Goal: Navigation & Orientation: Find specific page/section

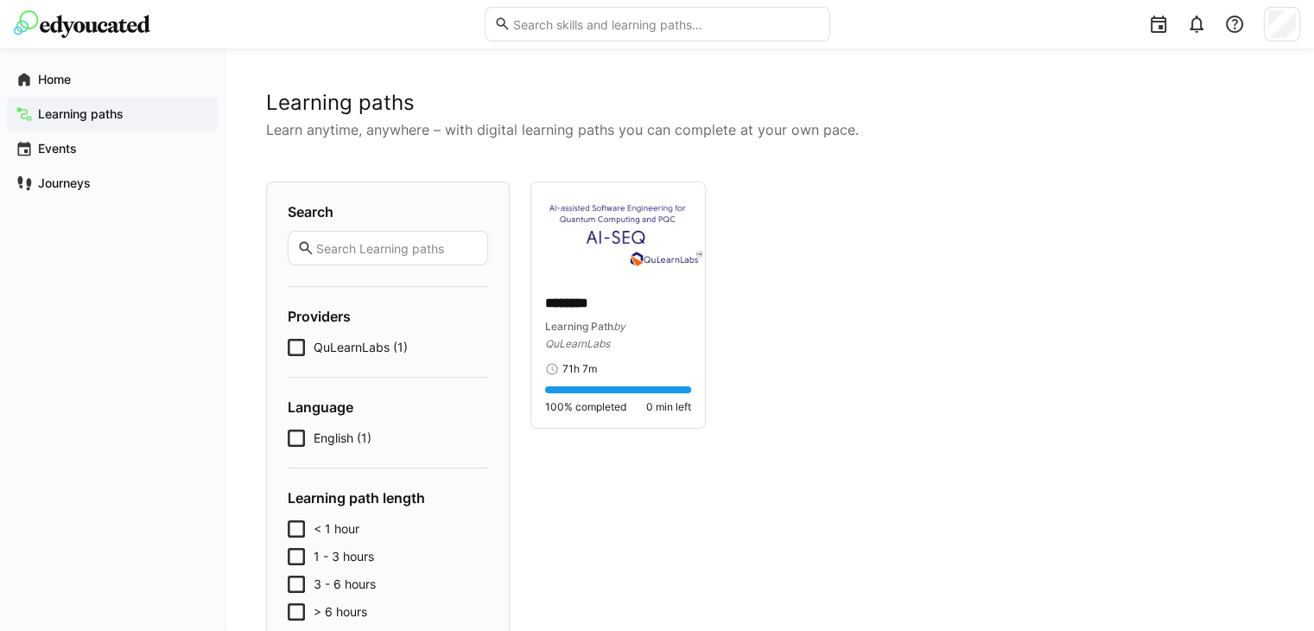
scroll to position [128, 0]
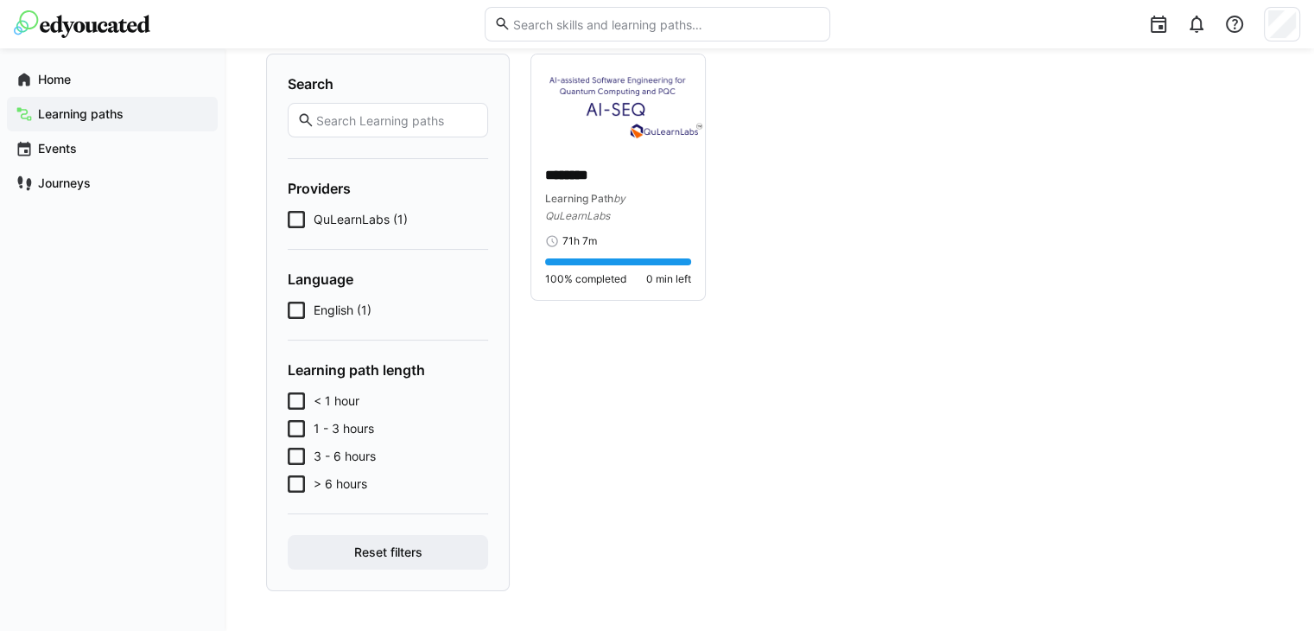
click at [513, 407] on div "Search Providers QuLearnLabs (1) Language English (1) Learning path length < 1 …" at bounding box center [769, 323] width 1007 height 538
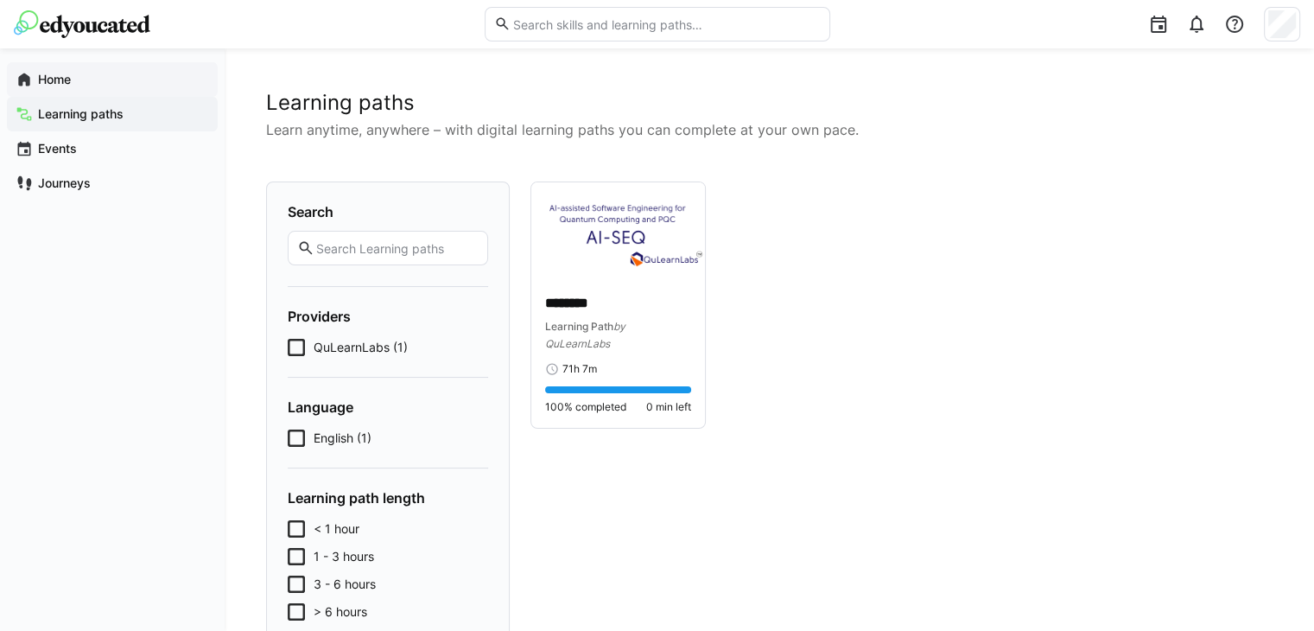
click at [77, 84] on span "Home" at bounding box center [122, 79] width 174 height 17
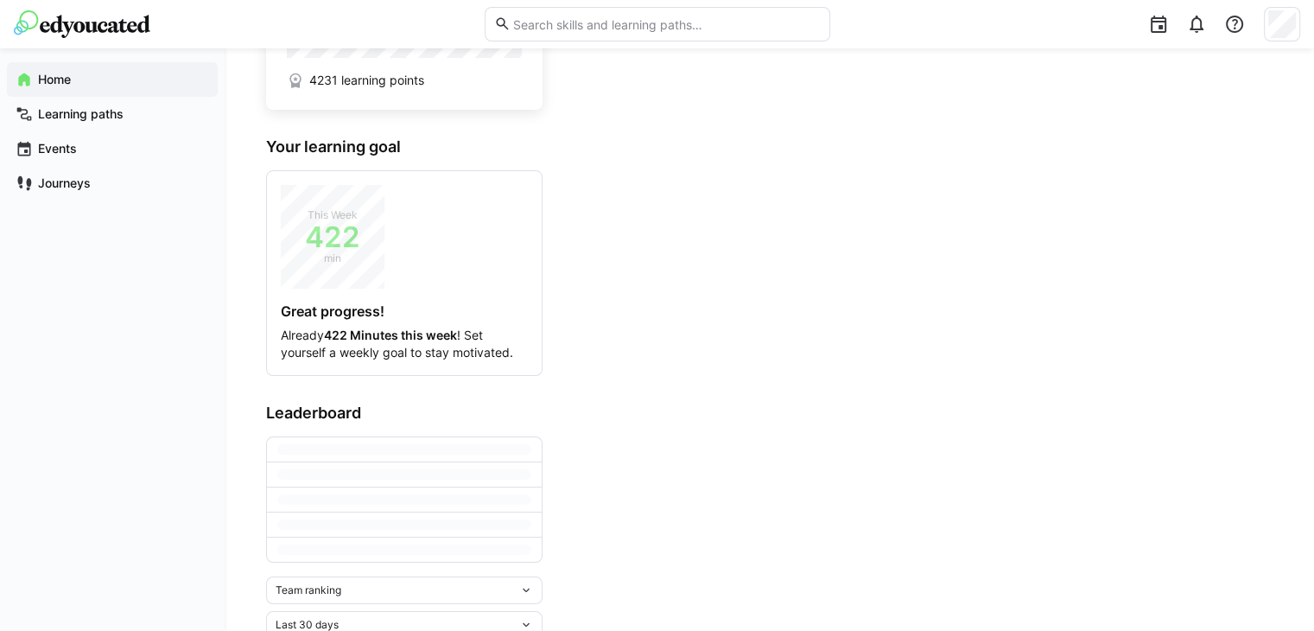
scroll to position [121, 0]
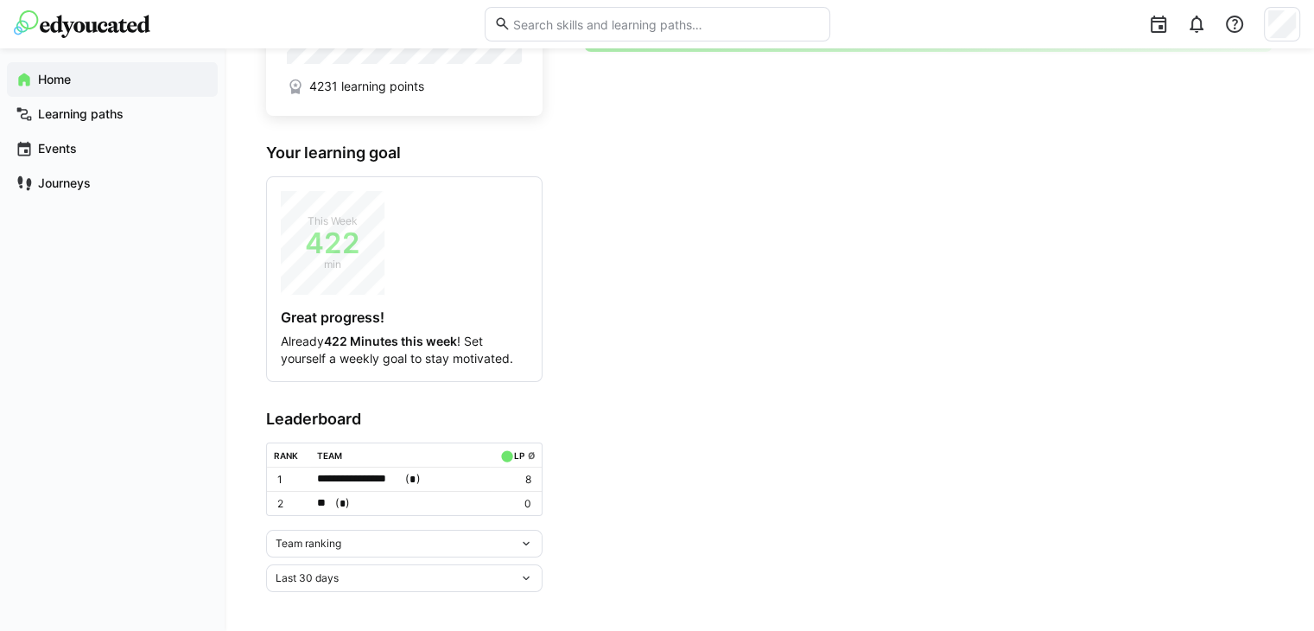
click at [425, 544] on div "Team ranking" at bounding box center [398, 544] width 244 height 12
click at [356, 601] on div "Individual ranking" at bounding box center [405, 605] width 256 height 14
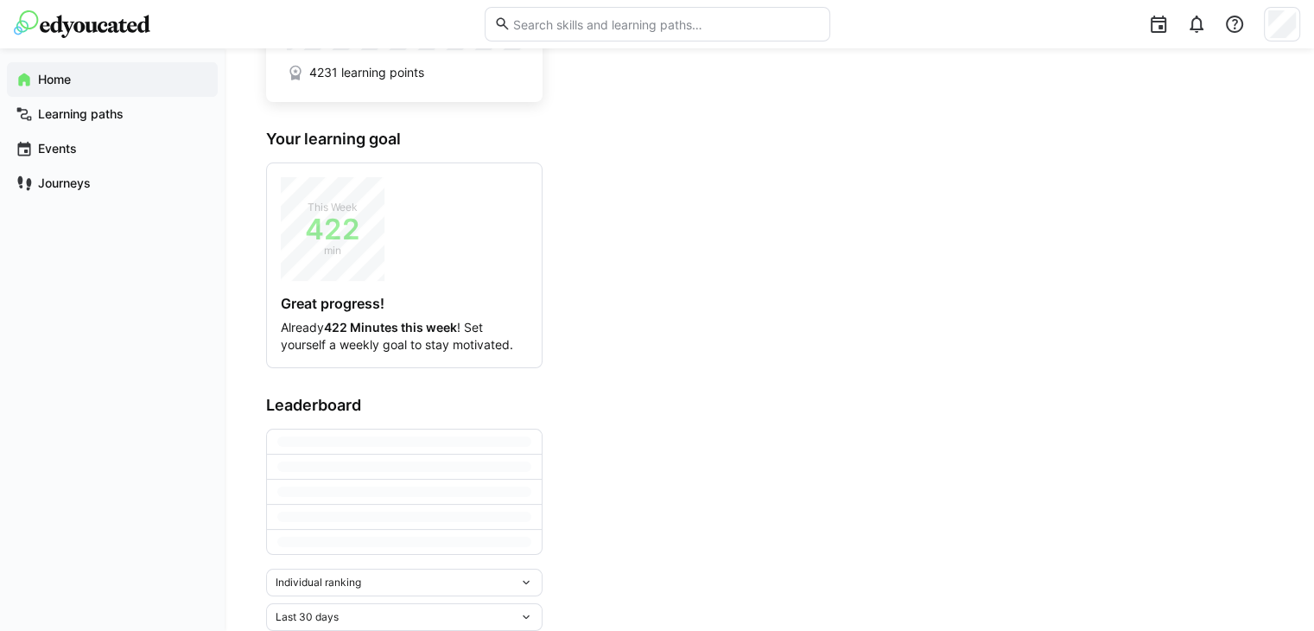
scroll to position [175, 0]
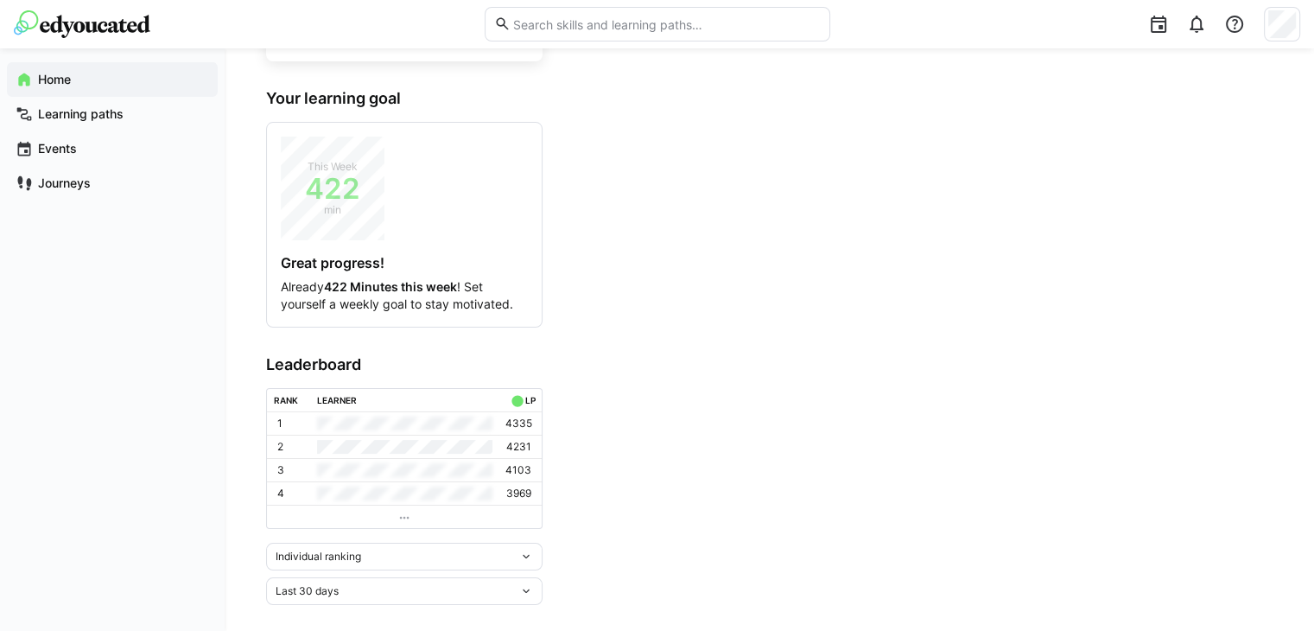
click at [494, 557] on div "Individual ranking" at bounding box center [398, 556] width 244 height 12
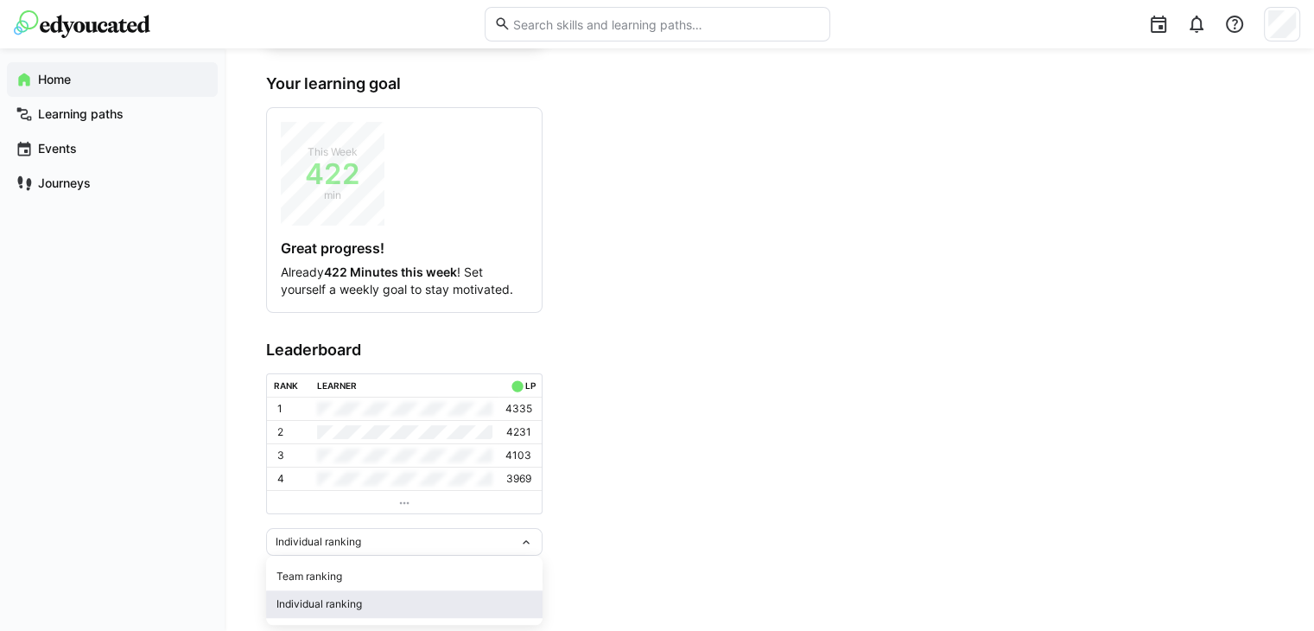
click at [399, 602] on div "Individual ranking" at bounding box center [405, 604] width 256 height 14
click at [411, 525] on app-leaderboard "Leaderboard Rank Learner LP 1 4335 2 4231 3 4103 4 3969 Individual ranking Last…" at bounding box center [404, 465] width 277 height 250
click at [389, 573] on div "Last 30 days" at bounding box center [398, 576] width 244 height 12
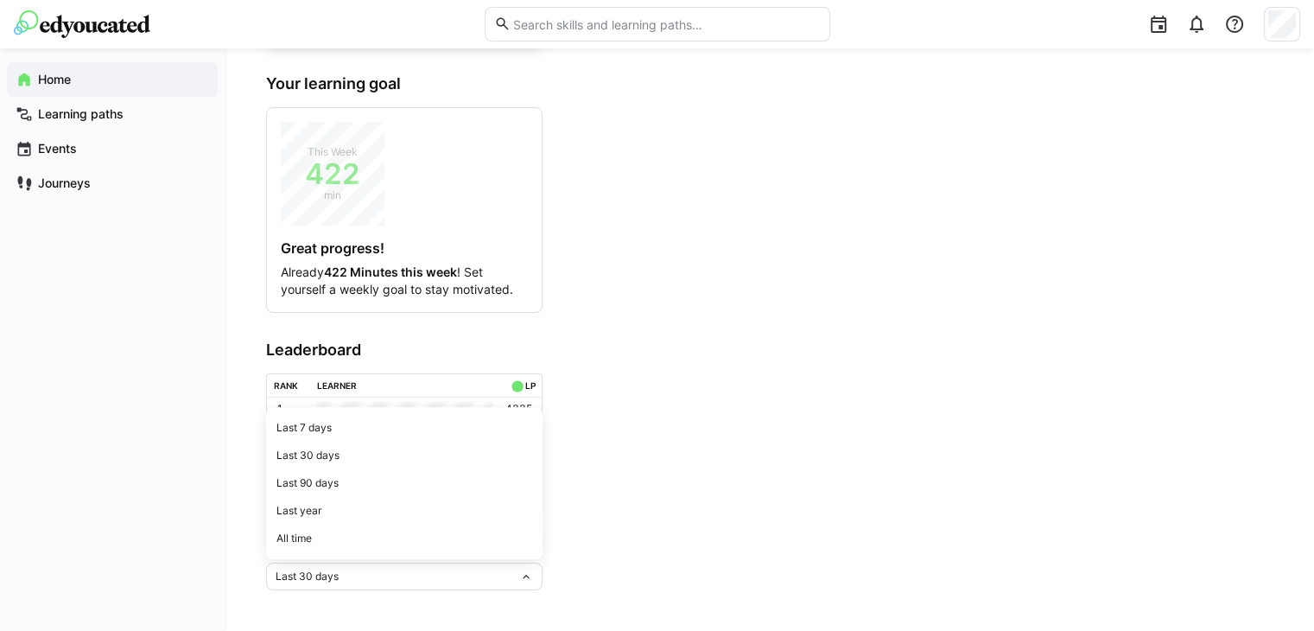
click at [724, 411] on app-home-right "Your agenda √ No upcoming tasks" at bounding box center [928, 247] width 689 height 685
